Goal: Navigation & Orientation: Find specific page/section

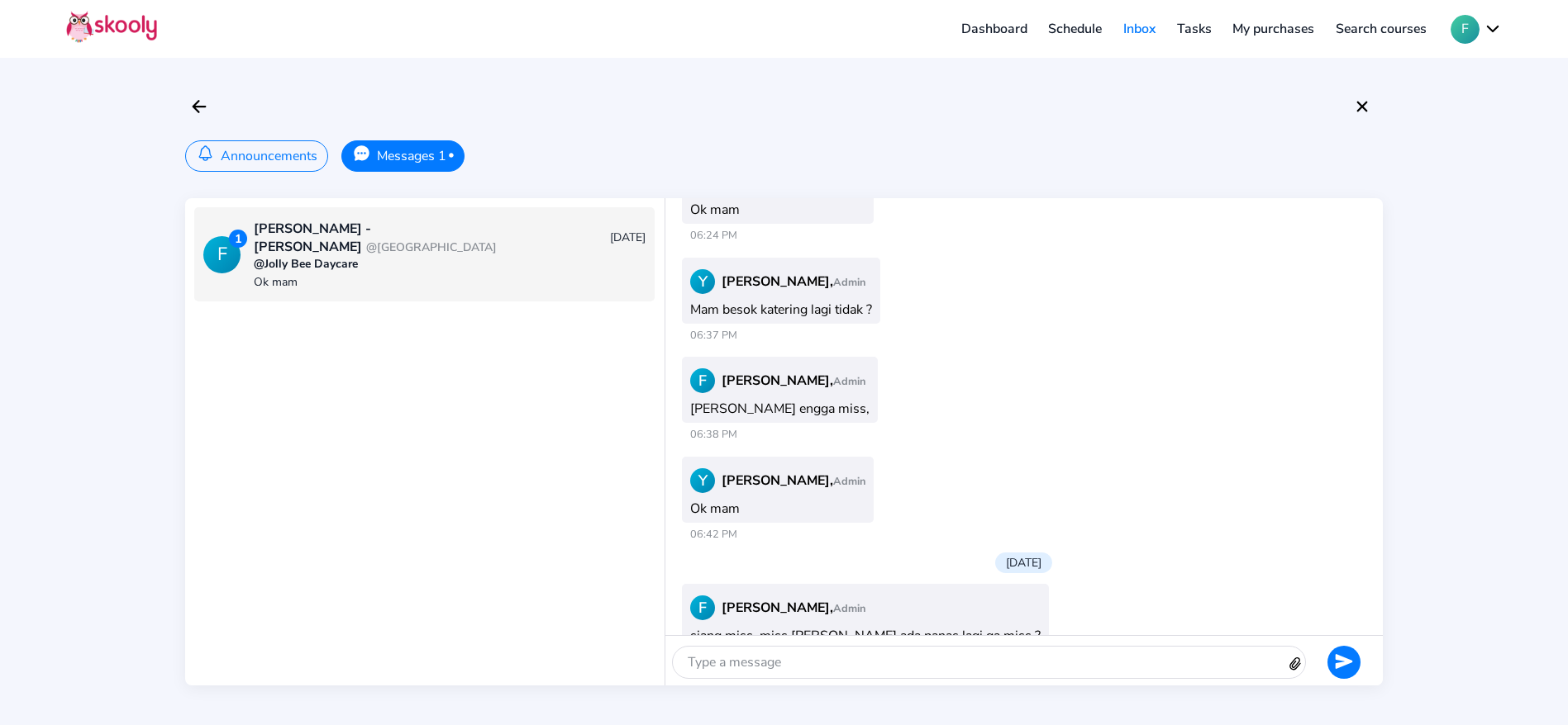
scroll to position [1727, 0]
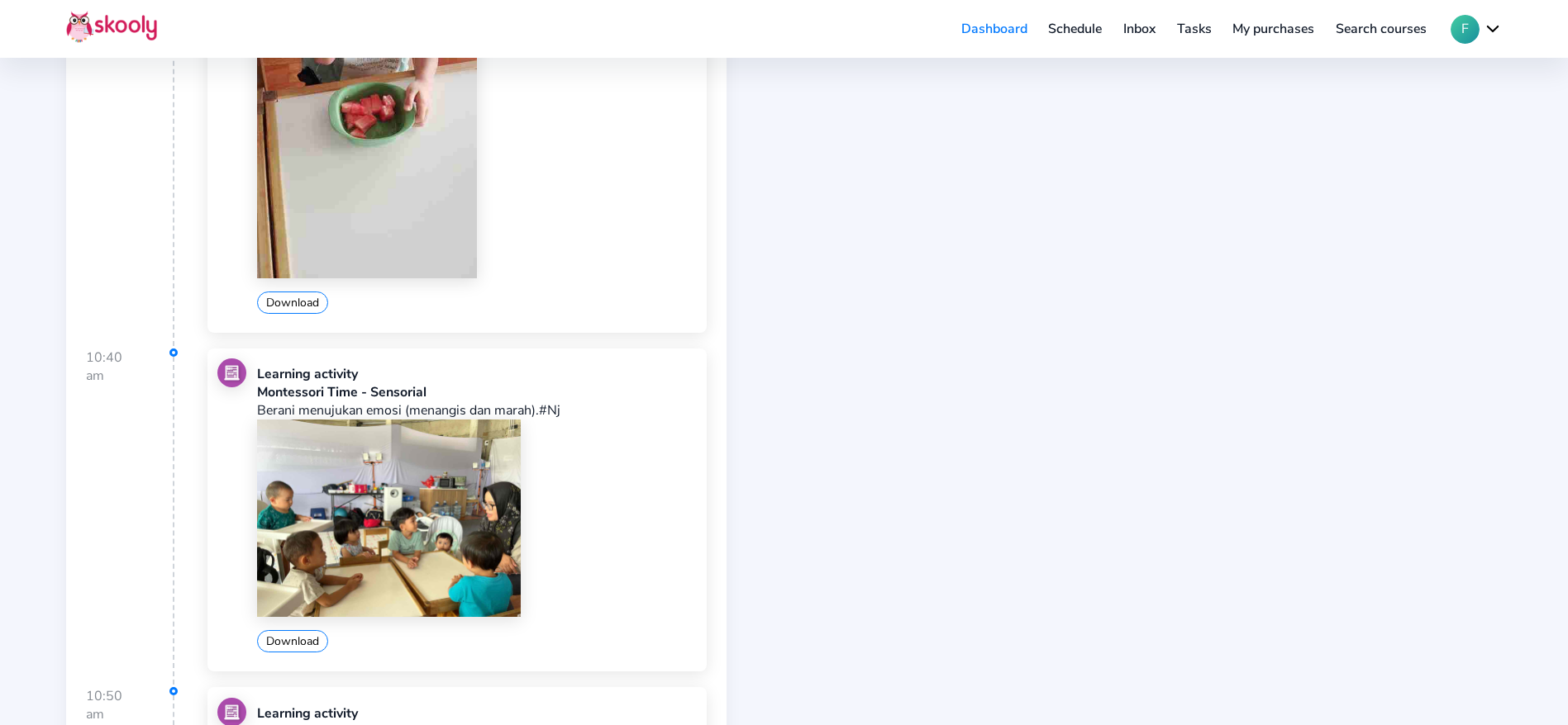
scroll to position [1611, 0]
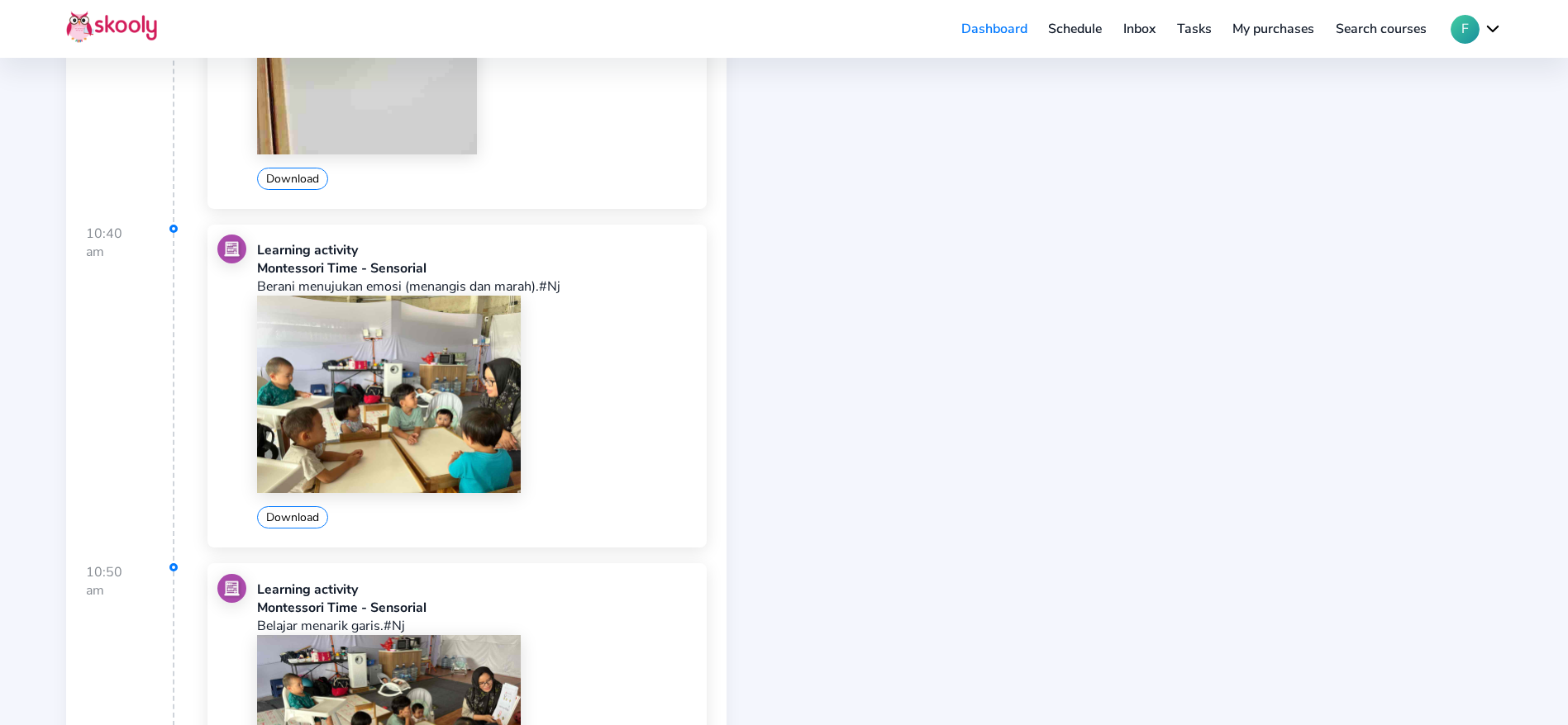
click at [338, 349] on img at bounding box center [389, 394] width 263 height 198
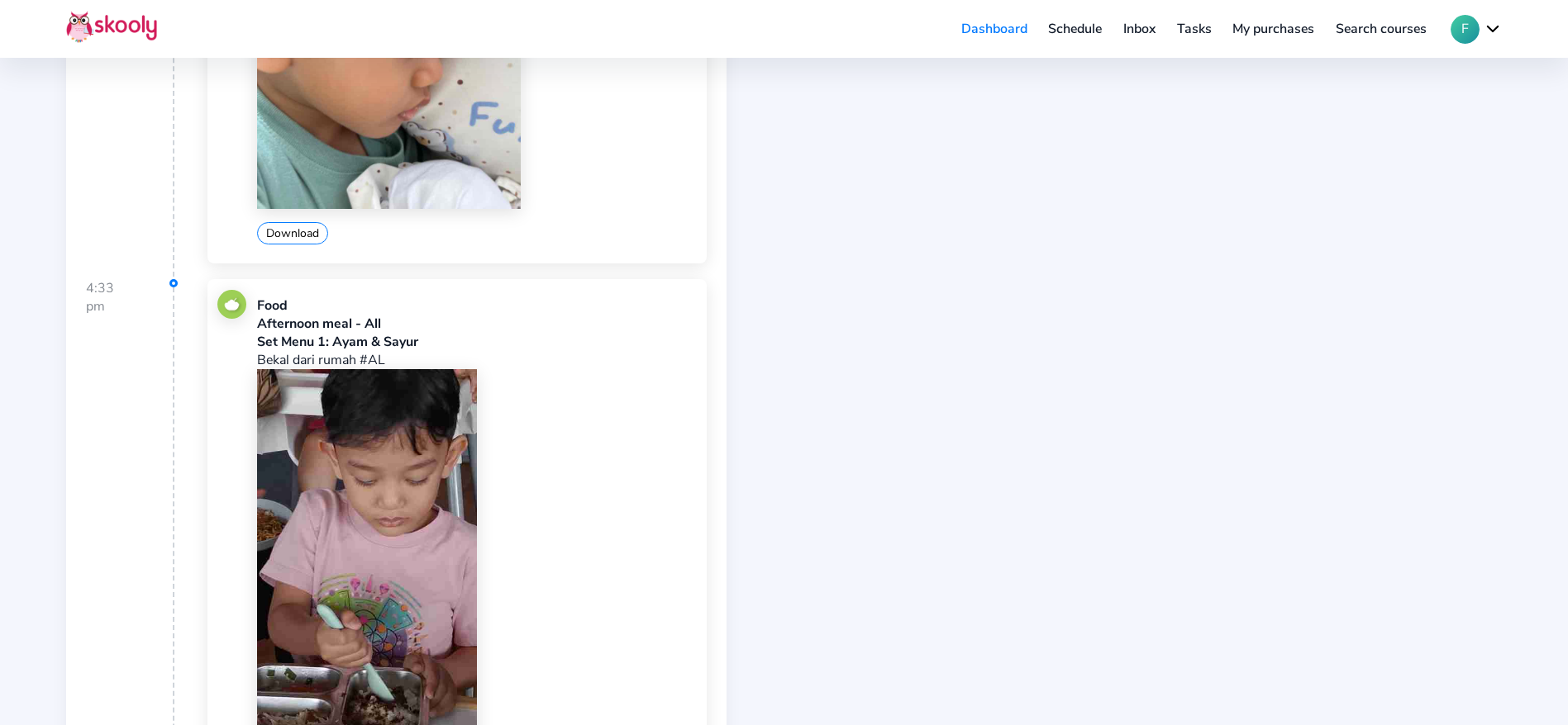
scroll to position [3331, 0]
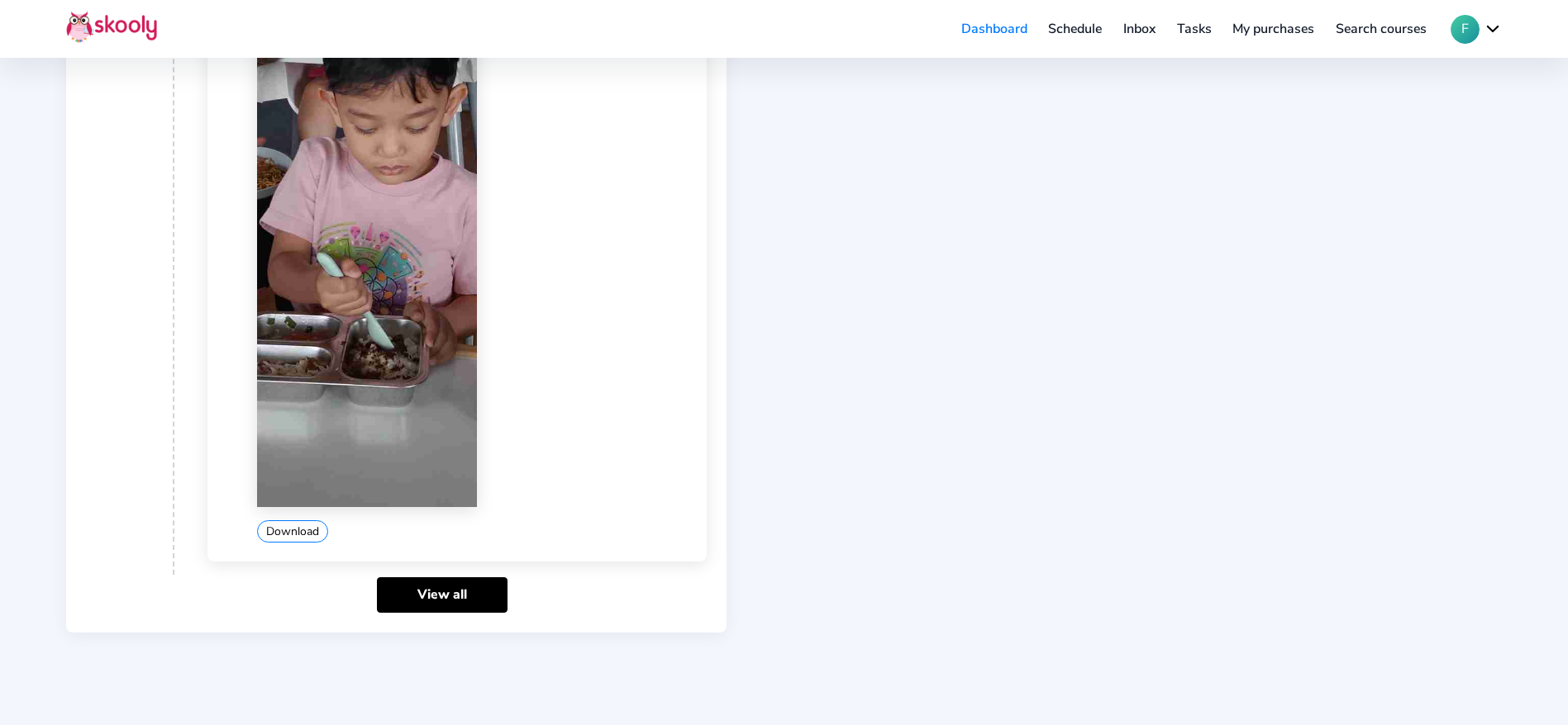
scroll to position [4794, 0]
